Goal: Find specific page/section: Find specific page/section

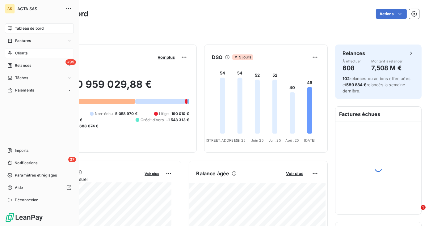
click at [16, 53] on span "Clients" at bounding box center [21, 53] width 12 height 6
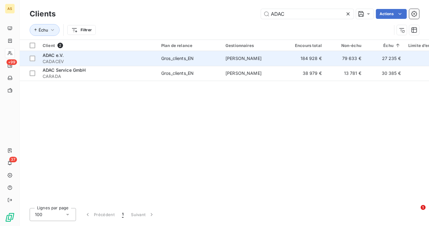
type input "ADAC"
click at [69, 59] on span "CADACEV" at bounding box center [98, 61] width 111 height 6
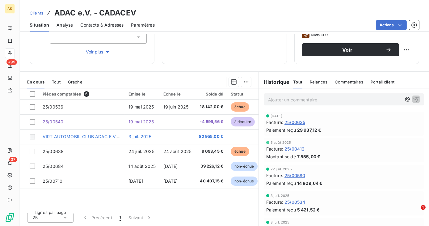
scroll to position [20, 0]
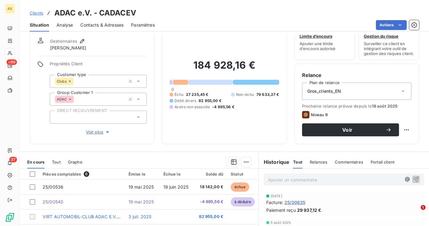
click at [38, 13] on span "Clients" at bounding box center [37, 12] width 14 height 5
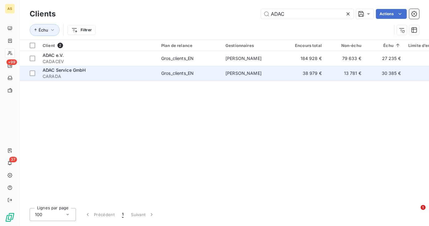
click at [87, 73] on span "CARADA" at bounding box center [98, 76] width 111 height 6
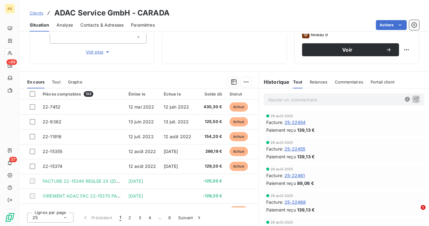
click at [34, 13] on span "Clients" at bounding box center [37, 12] width 14 height 5
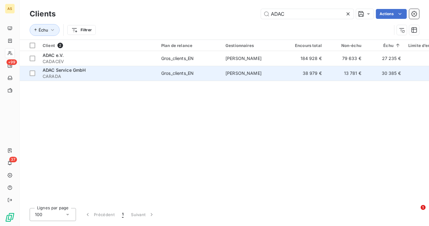
click at [81, 69] on span "ADAC Service GmbH" at bounding box center [64, 69] width 43 height 5
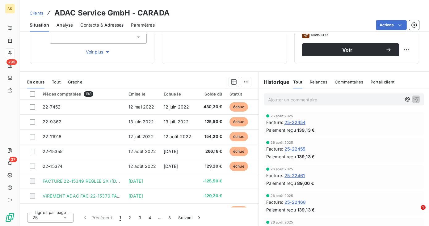
click at [53, 84] on span "Tout" at bounding box center [56, 81] width 9 height 5
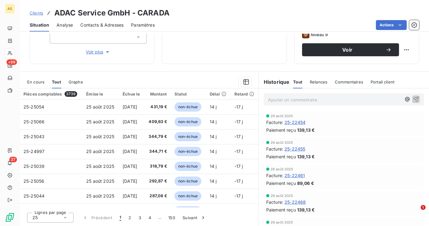
click at [75, 83] on span "Graphe" at bounding box center [75, 81] width 15 height 5
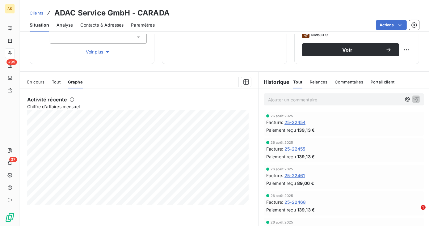
click at [35, 15] on span "Clients" at bounding box center [37, 12] width 14 height 5
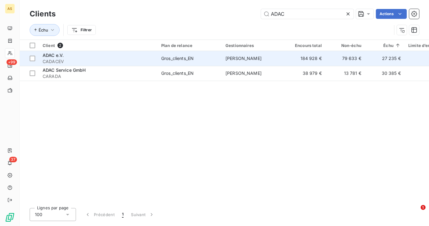
click at [99, 61] on span "CADACEV" at bounding box center [98, 61] width 111 height 6
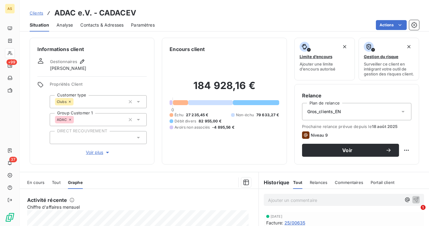
click at [102, 152] on span "Voir plus" at bounding box center [98, 152] width 25 height 6
